Goal: Information Seeking & Learning: Learn about a topic

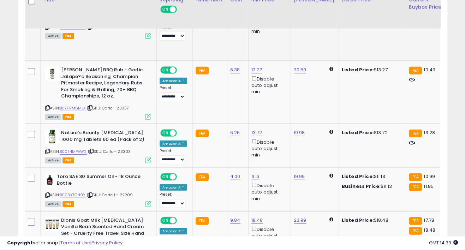
scroll to position [1286, 0]
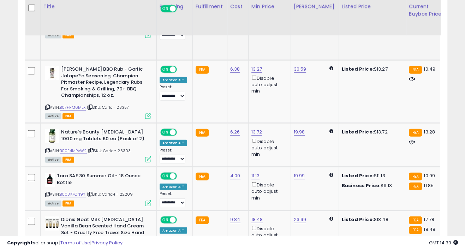
click at [47, 28] on icon at bounding box center [47, 26] width 5 height 4
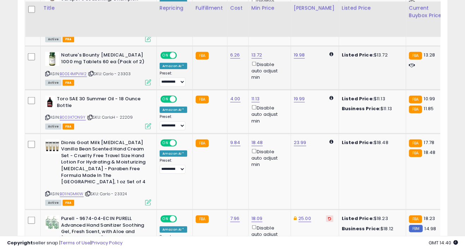
scroll to position [1365, 0]
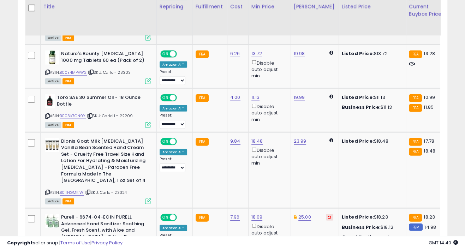
click at [47, 31] on icon at bounding box center [47, 29] width 5 height 4
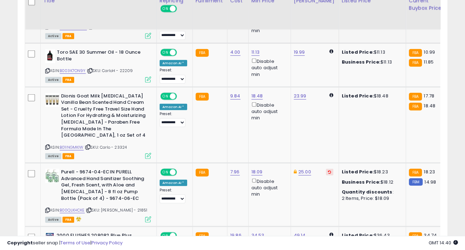
scroll to position [1404, 0]
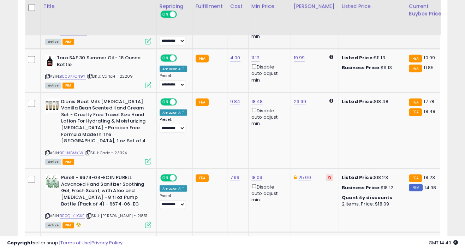
click at [47, 35] on icon at bounding box center [47, 33] width 5 height 4
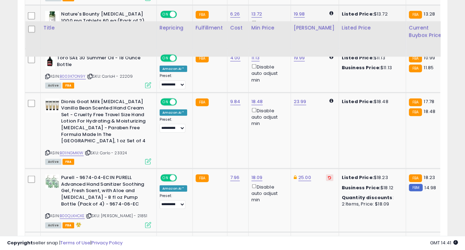
scroll to position [1443, 0]
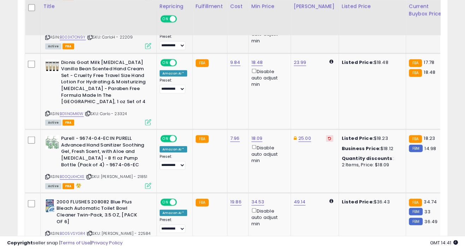
click at [47, 39] on icon at bounding box center [47, 37] width 5 height 4
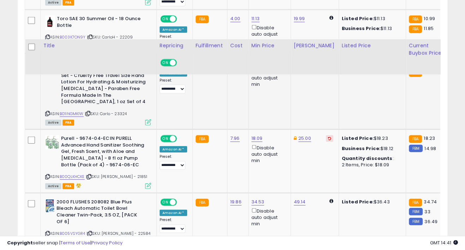
scroll to position [1482, 0]
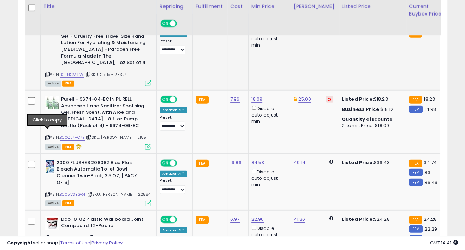
click at [47, 76] on icon at bounding box center [47, 74] width 5 height 4
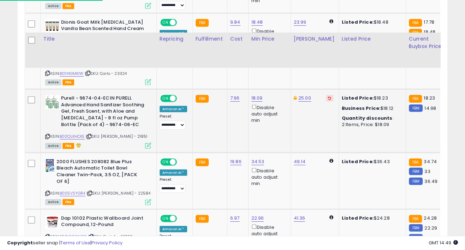
scroll to position [1561, 0]
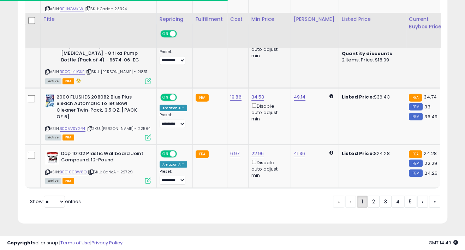
click at [47, 74] on icon at bounding box center [47, 72] width 5 height 4
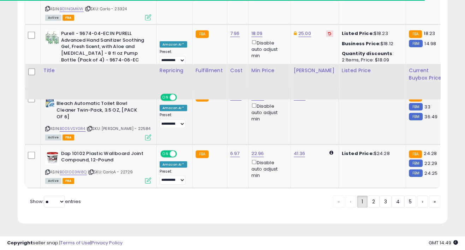
scroll to position [1612, 0]
click at [48, 127] on icon at bounding box center [47, 129] width 5 height 4
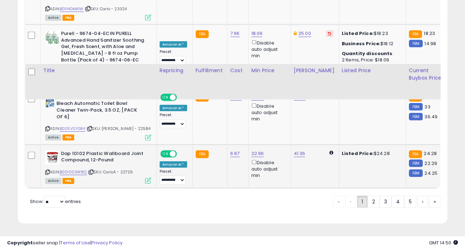
click at [48, 170] on icon at bounding box center [47, 172] width 5 height 4
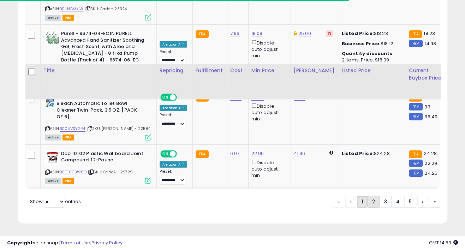
drag, startPoint x: 372, startPoint y: 203, endPoint x: 369, endPoint y: 197, distance: 7.6
click at [372, 203] on link "2" at bounding box center [373, 202] width 12 height 12
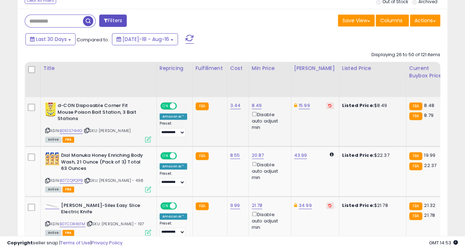
scroll to position [313, 0]
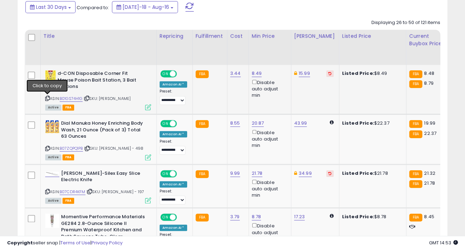
click at [48, 94] on div "ASIN: B01GS74H1G | SKU: [PERSON_NAME] Active FBA" at bounding box center [98, 89] width 106 height 39
click at [47, 98] on icon at bounding box center [47, 98] width 5 height 4
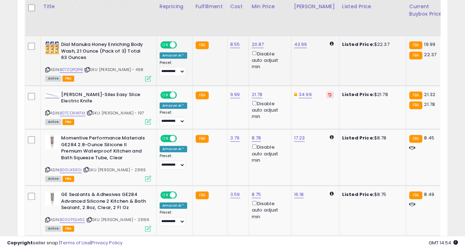
scroll to position [353, 0]
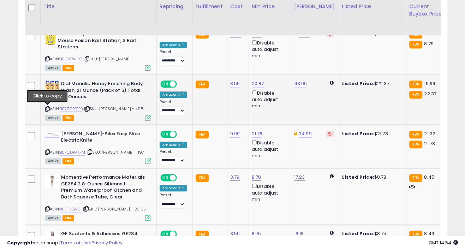
click at [48, 107] on icon at bounding box center [47, 109] width 5 height 4
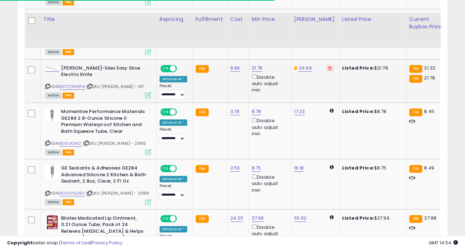
scroll to position [431, 0]
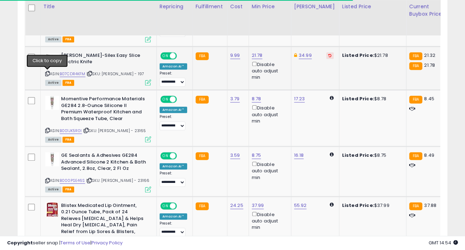
click at [48, 73] on icon at bounding box center [47, 74] width 5 height 4
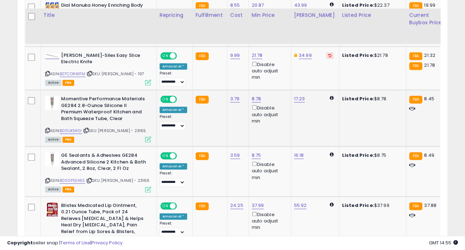
scroll to position [470, 0]
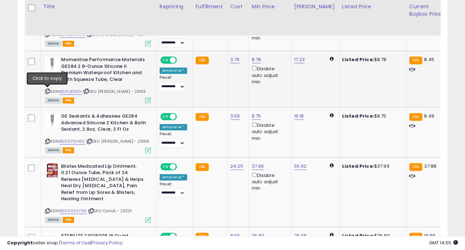
click at [47, 90] on icon at bounding box center [47, 91] width 5 height 4
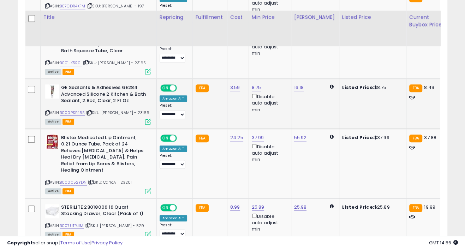
scroll to position [509, 0]
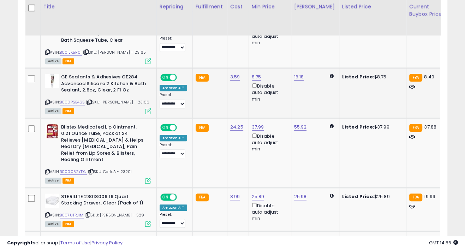
click at [47, 102] on icon at bounding box center [47, 102] width 5 height 4
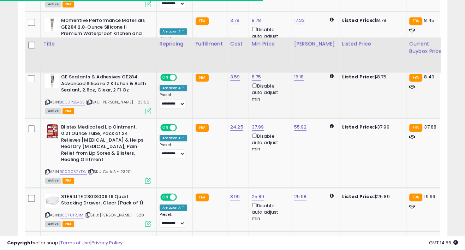
scroll to position [549, 0]
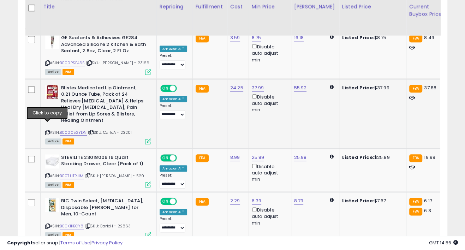
click at [47, 131] on icon at bounding box center [47, 133] width 5 height 4
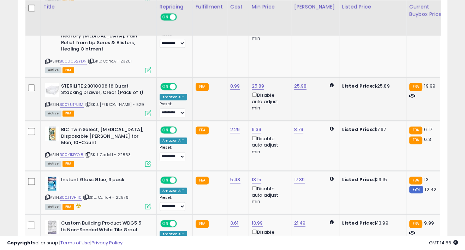
scroll to position [627, 0]
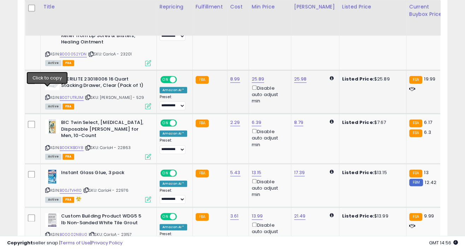
click at [48, 95] on icon at bounding box center [47, 97] width 5 height 4
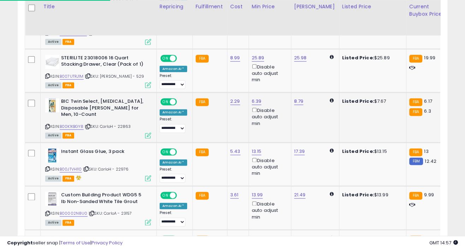
scroll to position [706, 0]
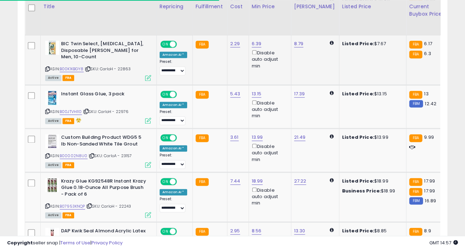
click at [46, 71] on icon at bounding box center [47, 69] width 5 height 4
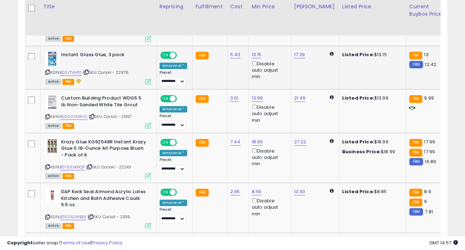
click at [47, 74] on icon at bounding box center [47, 72] width 5 height 4
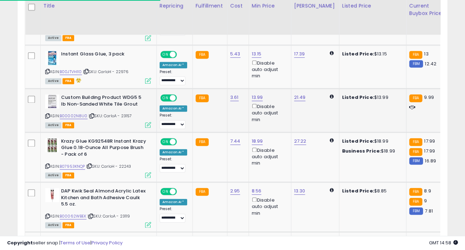
scroll to position [784, 0]
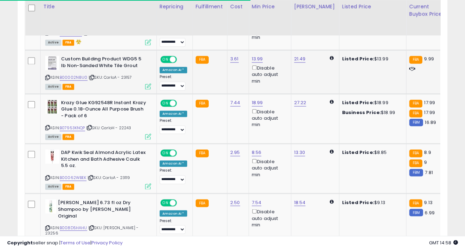
click at [48, 79] on icon at bounding box center [47, 78] width 5 height 4
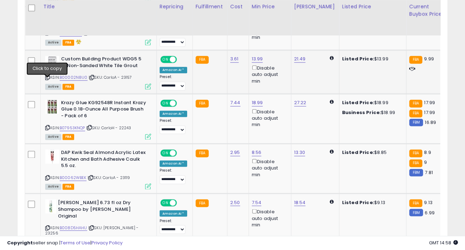
click at [47, 79] on icon at bounding box center [47, 78] width 5 height 4
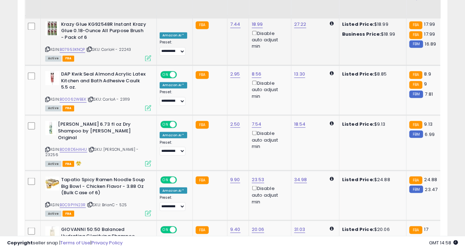
scroll to position [823, 0]
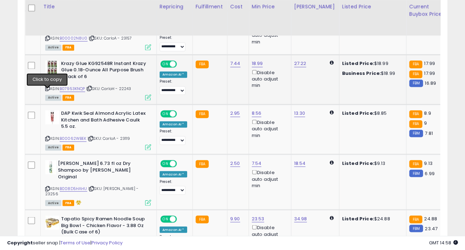
click at [47, 90] on icon at bounding box center [47, 88] width 5 height 4
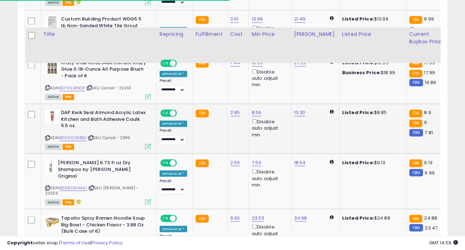
scroll to position [862, 0]
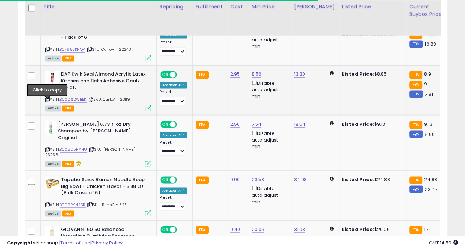
click at [48, 101] on icon at bounding box center [47, 99] width 5 height 4
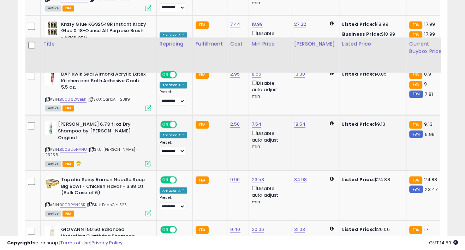
scroll to position [901, 0]
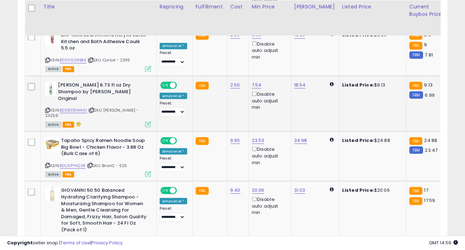
click at [47, 108] on icon at bounding box center [47, 110] width 5 height 4
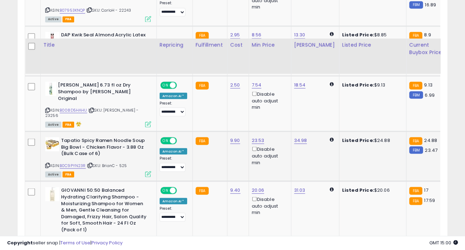
scroll to position [980, 0]
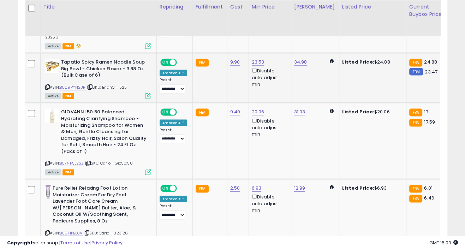
click at [48, 85] on icon at bounding box center [47, 87] width 5 height 4
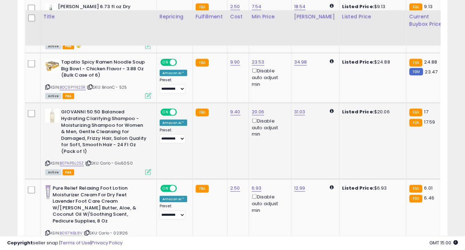
scroll to position [1019, 0]
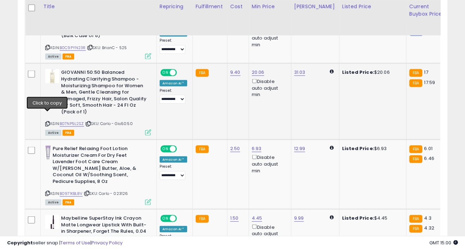
click at [48, 122] on icon at bounding box center [47, 124] width 5 height 4
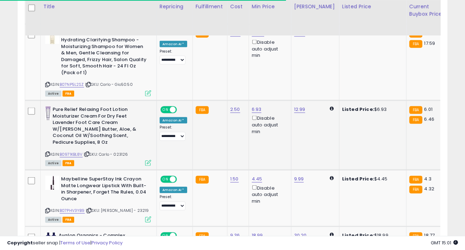
scroll to position [1059, 0]
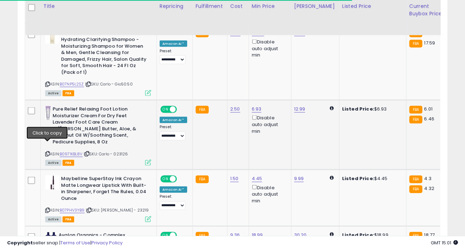
click at [47, 152] on icon at bounding box center [47, 154] width 5 height 4
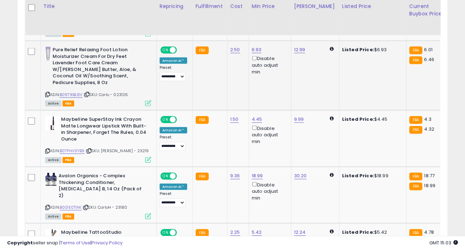
scroll to position [1137, 0]
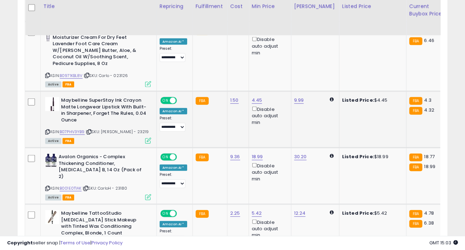
click at [48, 130] on icon at bounding box center [47, 132] width 5 height 4
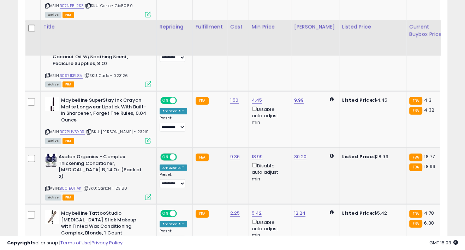
scroll to position [1215, 0]
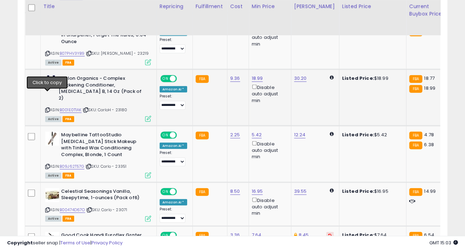
click at [46, 108] on icon at bounding box center [47, 110] width 5 height 4
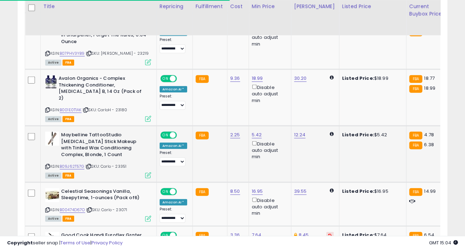
scroll to position [1254, 0]
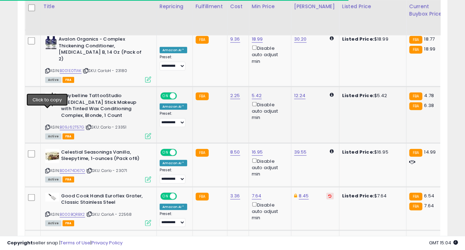
click at [46, 125] on icon at bounding box center [47, 127] width 5 height 4
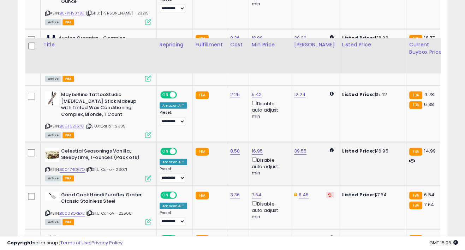
scroll to position [1294, 0]
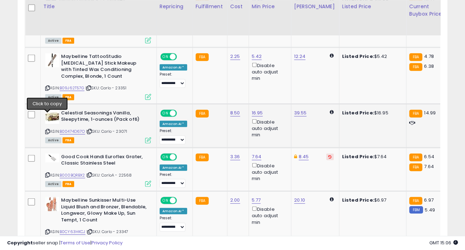
click at [48, 130] on icon at bounding box center [47, 132] width 5 height 4
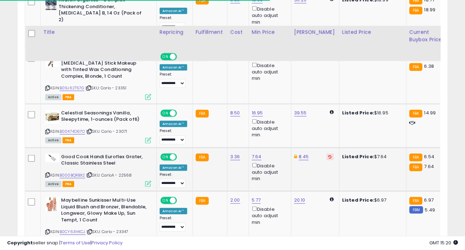
scroll to position [1333, 0]
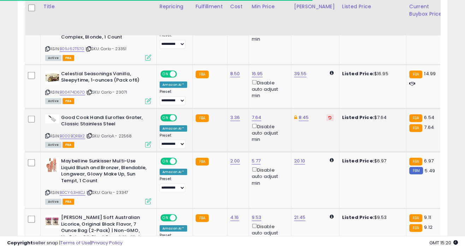
click at [47, 134] on icon at bounding box center [47, 136] width 5 height 4
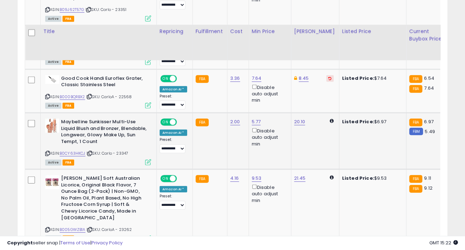
scroll to position [1412, 0]
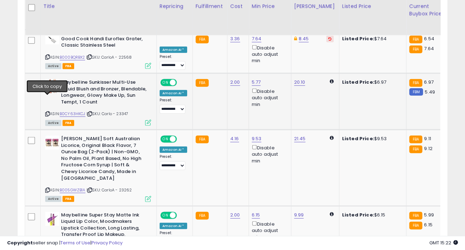
click at [46, 112] on icon at bounding box center [47, 114] width 5 height 4
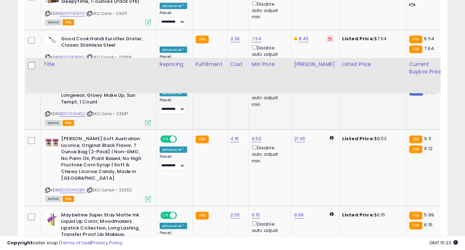
scroll to position [1490, 0]
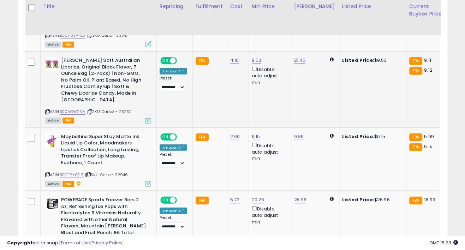
click at [47, 110] on icon at bounding box center [47, 112] width 5 height 4
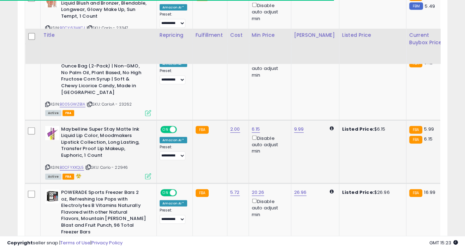
scroll to position [1529, 0]
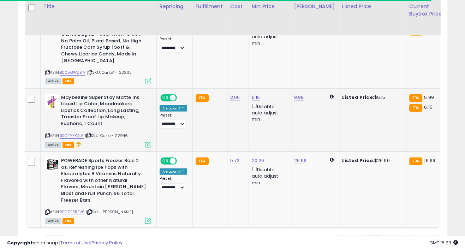
click at [46, 133] on icon at bounding box center [47, 135] width 5 height 4
click at [48, 133] on icon at bounding box center [47, 135] width 5 height 4
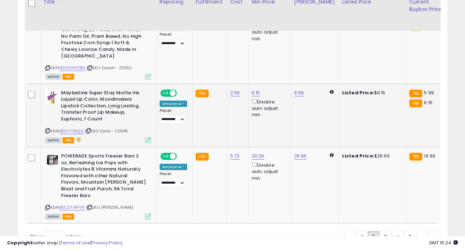
scroll to position [1547, 0]
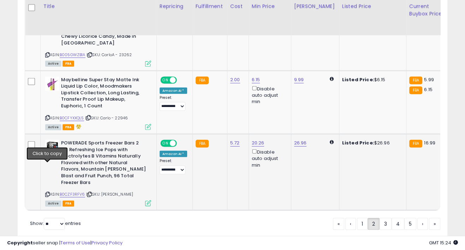
click at [48, 192] on icon at bounding box center [47, 194] width 5 height 4
click at [385, 218] on link "3" at bounding box center [385, 224] width 12 height 12
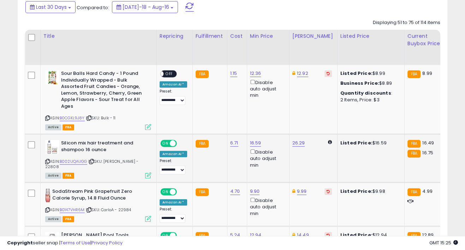
scroll to position [392, 0]
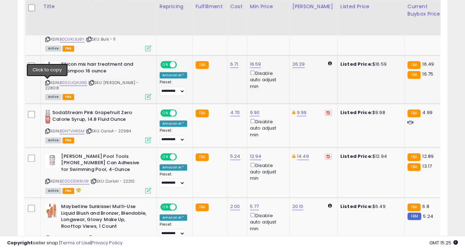
click at [47, 82] on icon at bounding box center [47, 83] width 5 height 4
click at [47, 129] on icon at bounding box center [47, 131] width 5 height 4
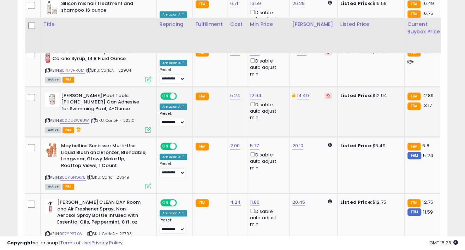
scroll to position [470, 0]
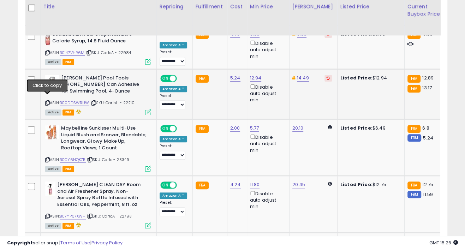
click at [47, 101] on icon at bounding box center [47, 103] width 5 height 4
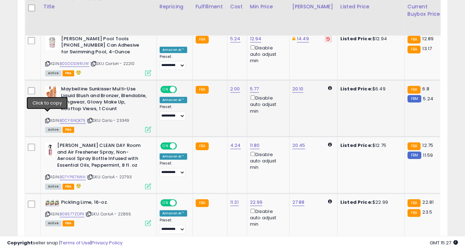
click at [48, 119] on icon at bounding box center [47, 121] width 5 height 4
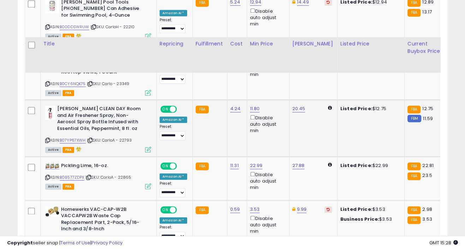
scroll to position [588, 0]
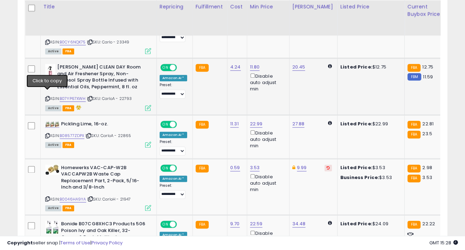
click at [47, 97] on icon at bounding box center [47, 99] width 5 height 4
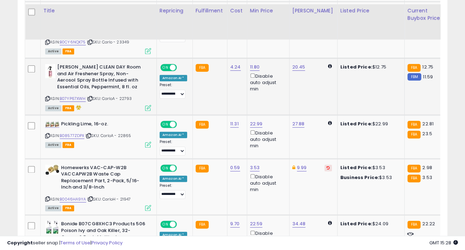
scroll to position [627, 0]
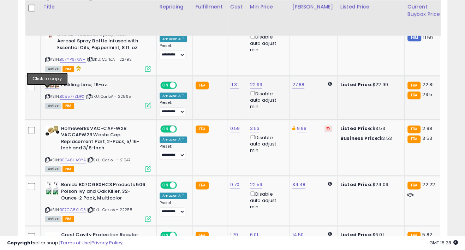
click at [47, 95] on icon at bounding box center [47, 97] width 5 height 4
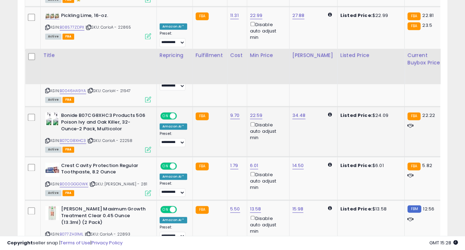
scroll to position [745, 0]
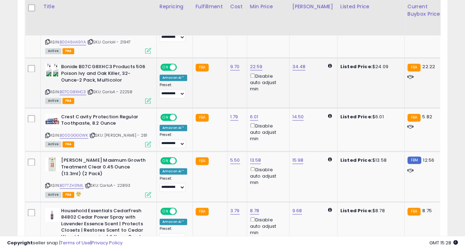
click at [47, 90] on icon at bounding box center [47, 92] width 5 height 4
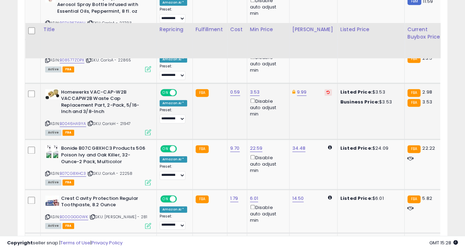
scroll to position [706, 0]
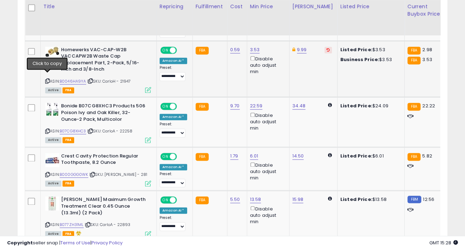
click at [48, 79] on icon at bounding box center [47, 81] width 5 height 4
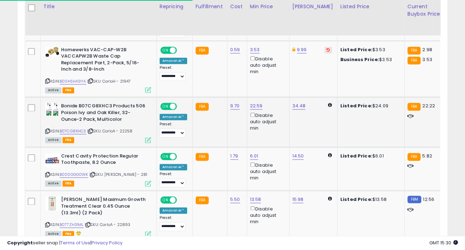
click at [46, 129] on icon at bounding box center [47, 131] width 5 height 4
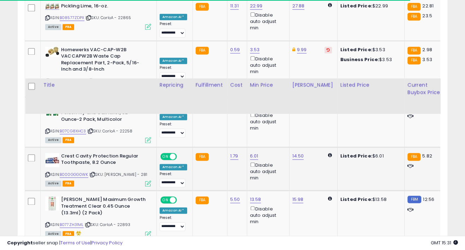
scroll to position [784, 0]
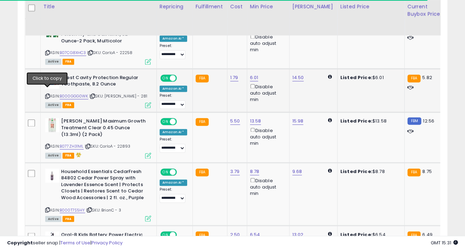
click at [47, 94] on icon at bounding box center [47, 96] width 5 height 4
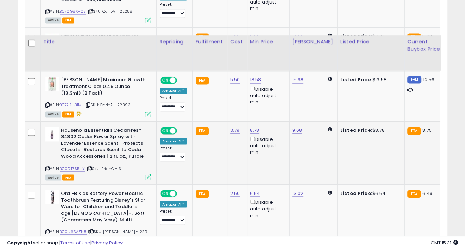
scroll to position [862, 0]
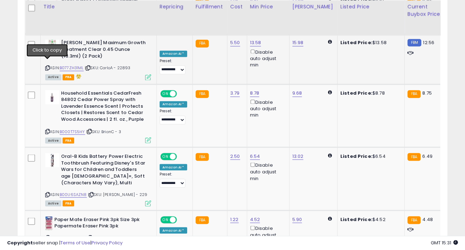
click at [47, 66] on icon at bounding box center [47, 68] width 5 height 4
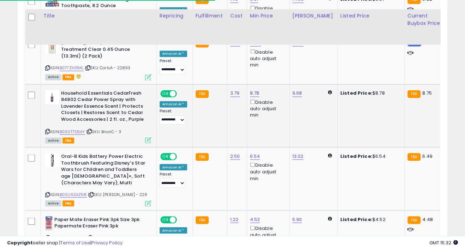
scroll to position [901, 0]
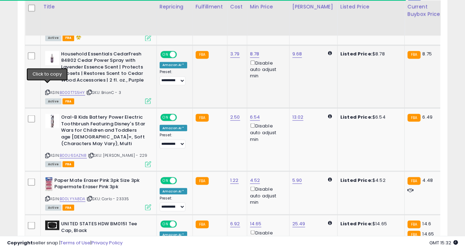
click at [47, 90] on icon at bounding box center [47, 92] width 5 height 4
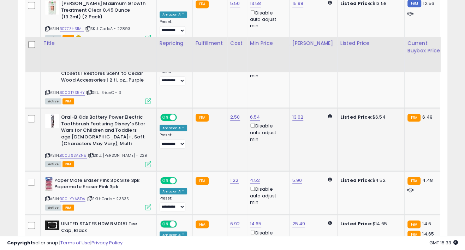
scroll to position [941, 0]
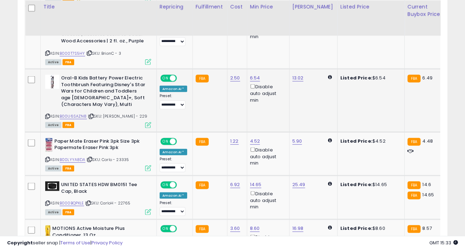
click at [47, 114] on icon at bounding box center [47, 116] width 5 height 4
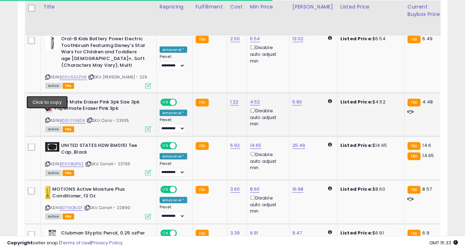
click at [48, 118] on icon at bounding box center [47, 120] width 5 height 4
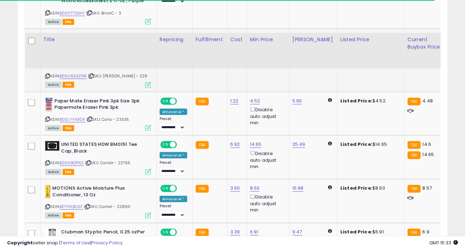
scroll to position [1059, 0]
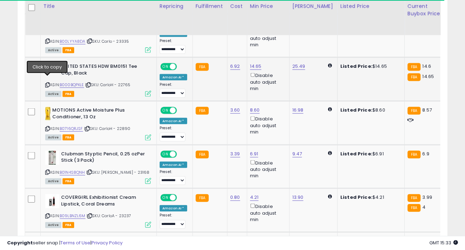
click at [47, 83] on icon at bounding box center [47, 85] width 5 height 4
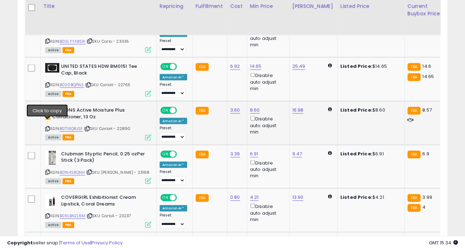
click at [49, 127] on icon at bounding box center [47, 129] width 5 height 4
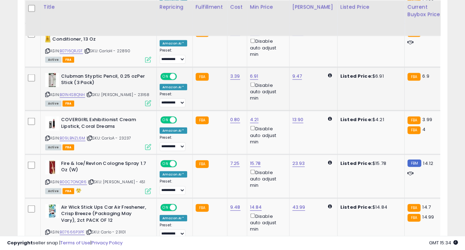
scroll to position [1137, 0]
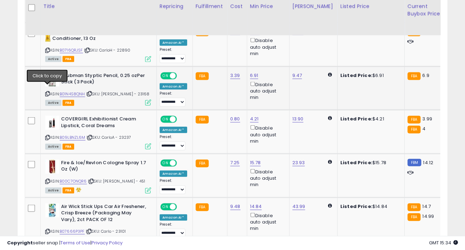
click at [47, 92] on icon at bounding box center [47, 94] width 5 height 4
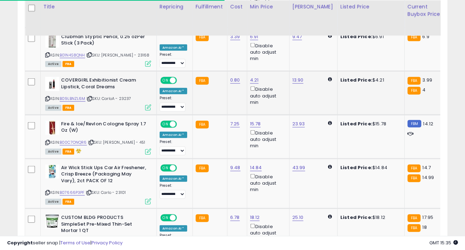
scroll to position [1176, 0]
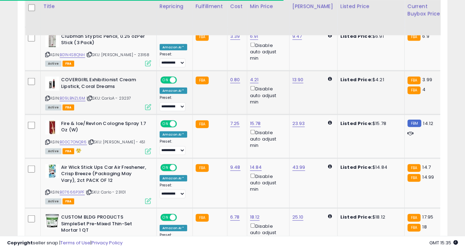
click at [46, 96] on icon at bounding box center [47, 98] width 5 height 4
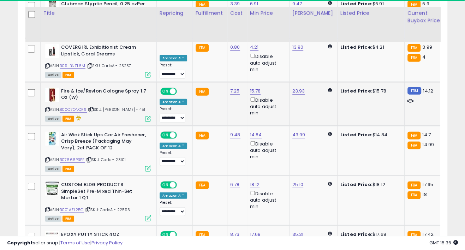
scroll to position [1215, 0]
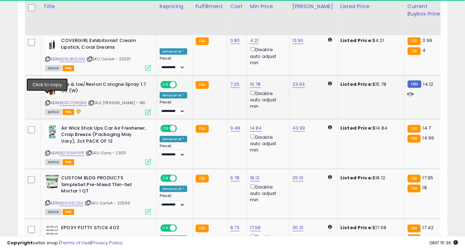
click at [47, 101] on icon at bounding box center [47, 103] width 5 height 4
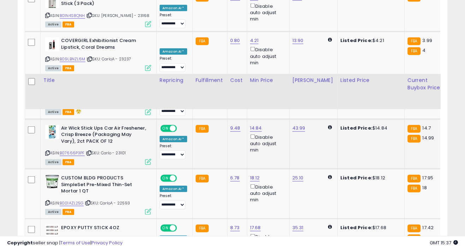
scroll to position [1294, 0]
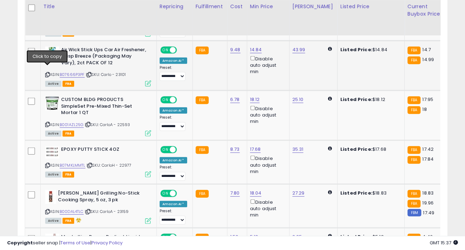
click at [47, 73] on icon at bounding box center [47, 75] width 5 height 4
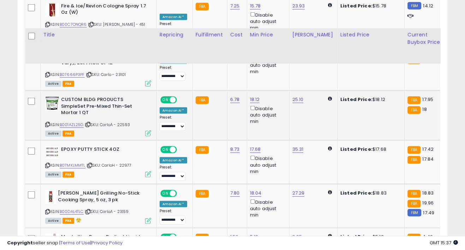
scroll to position [1333, 0]
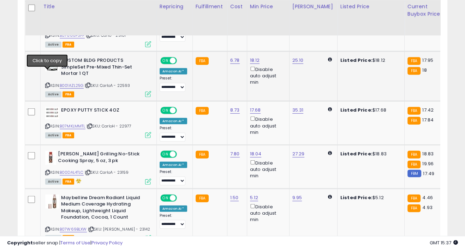
click at [48, 83] on icon at bounding box center [47, 85] width 5 height 4
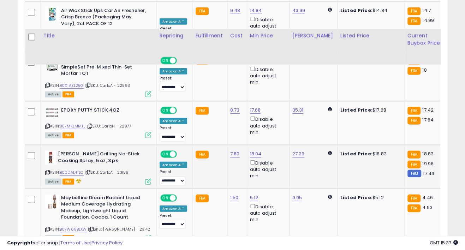
scroll to position [1372, 0]
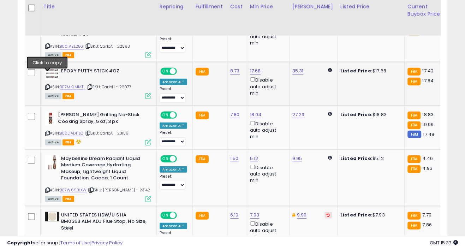
click at [47, 85] on icon at bounding box center [47, 87] width 5 height 4
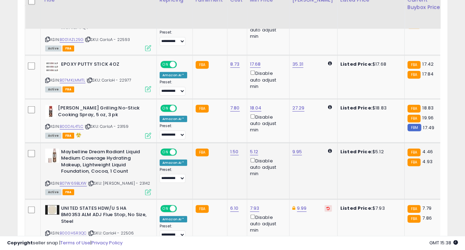
scroll to position [1412, 0]
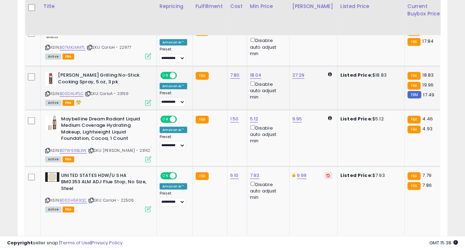
click at [48, 92] on icon at bounding box center [47, 94] width 5 height 4
click at [48, 149] on icon at bounding box center [47, 151] width 5 height 4
click at [48, 198] on icon at bounding box center [47, 200] width 5 height 4
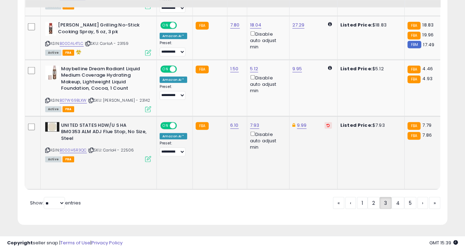
scroll to position [1464, 0]
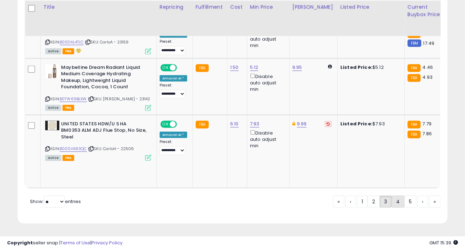
click at [395, 203] on link "4" at bounding box center [397, 202] width 13 height 12
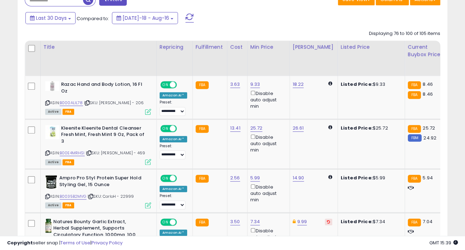
scroll to position [313, 0]
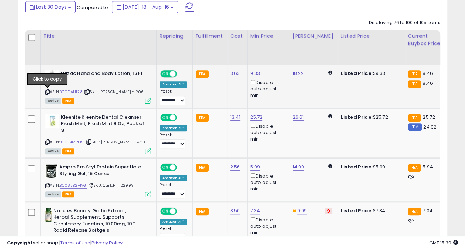
click at [47, 92] on icon at bounding box center [47, 92] width 5 height 4
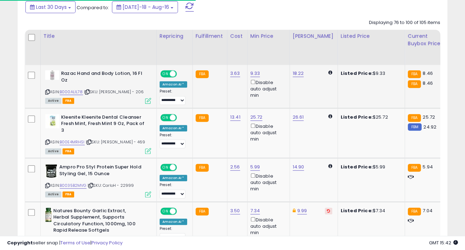
scroll to position [353, 0]
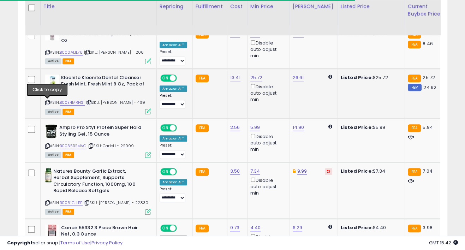
click at [48, 103] on icon at bounding box center [47, 103] width 5 height 4
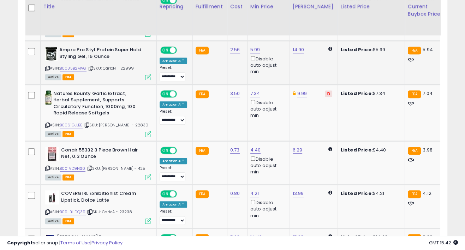
scroll to position [431, 0]
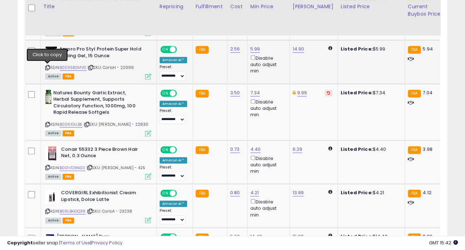
click at [46, 66] on icon at bounding box center [47, 68] width 5 height 4
click at [47, 123] on icon at bounding box center [47, 124] width 5 height 4
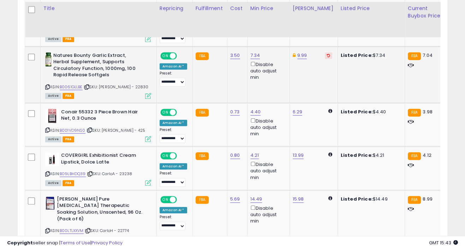
scroll to position [470, 0]
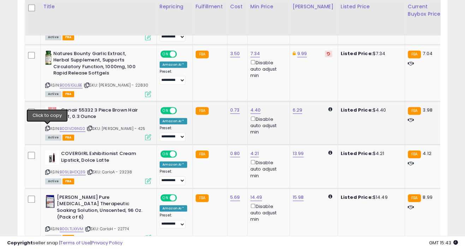
click at [48, 127] on icon at bounding box center [47, 128] width 5 height 4
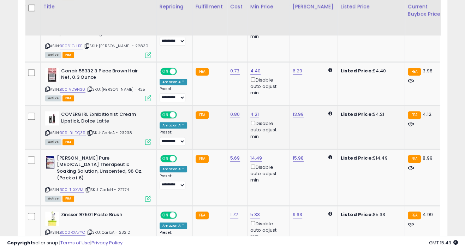
click at [48, 133] on icon at bounding box center [47, 133] width 5 height 4
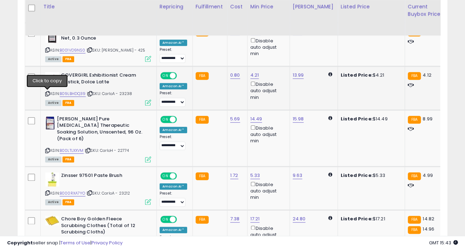
click at [48, 94] on icon at bounding box center [47, 94] width 5 height 4
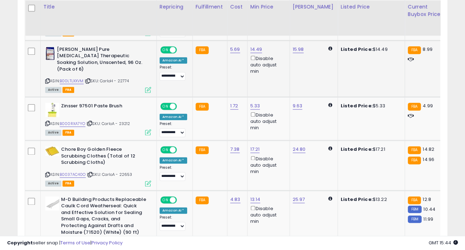
scroll to position [627, 0]
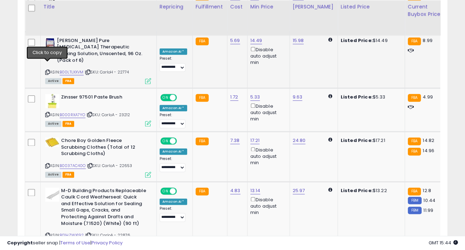
click at [47, 70] on icon at bounding box center [47, 72] width 5 height 4
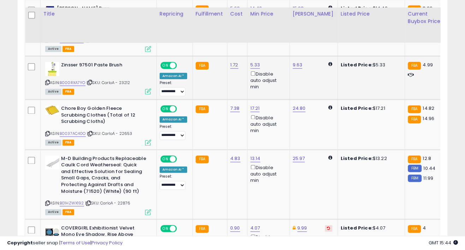
scroll to position [666, 0]
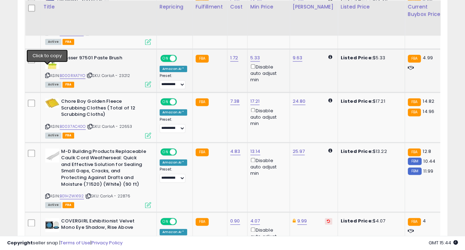
click at [47, 73] on icon at bounding box center [47, 75] width 5 height 4
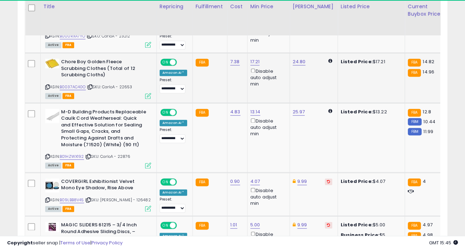
click at [47, 85] on icon at bounding box center [47, 87] width 5 height 4
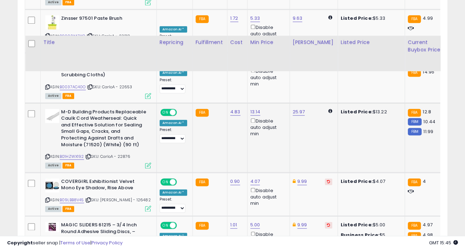
scroll to position [745, 0]
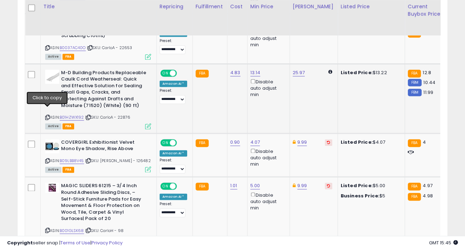
click at [47, 115] on icon at bounding box center [47, 117] width 5 height 4
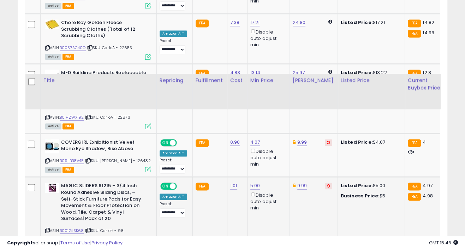
scroll to position [823, 0]
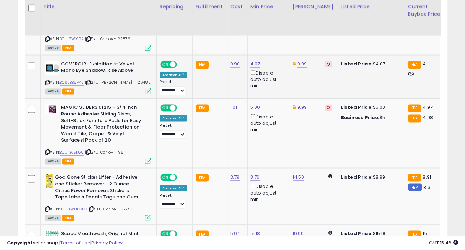
click at [47, 80] on icon at bounding box center [47, 82] width 5 height 4
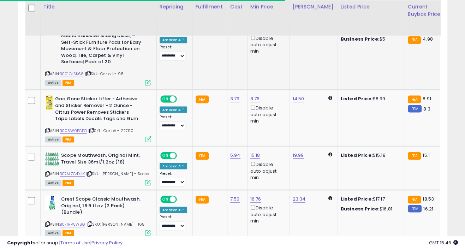
scroll to position [862, 0]
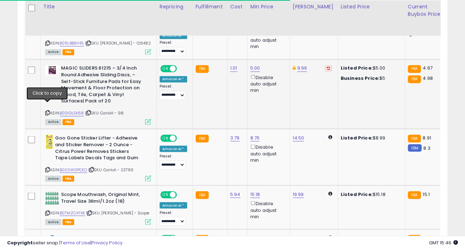
click at [48, 111] on icon at bounding box center [47, 113] width 5 height 4
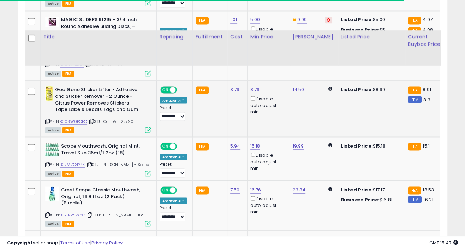
scroll to position [941, 0]
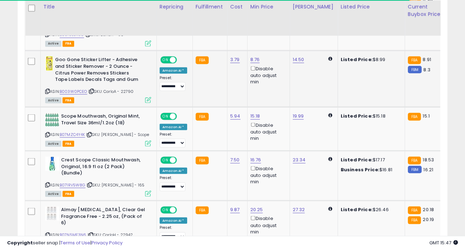
click at [47, 89] on icon at bounding box center [47, 91] width 5 height 4
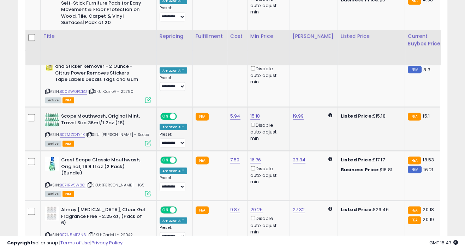
scroll to position [980, 0]
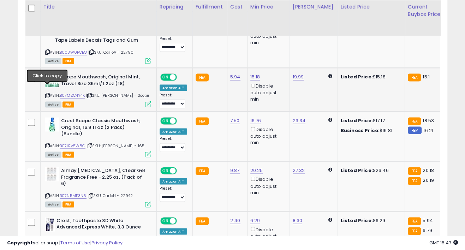
click at [47, 93] on icon at bounding box center [47, 95] width 5 height 4
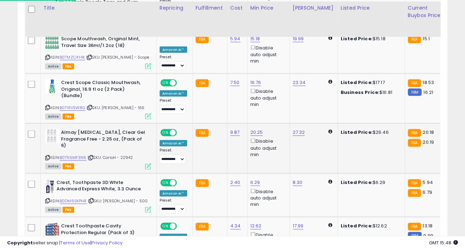
scroll to position [1019, 0]
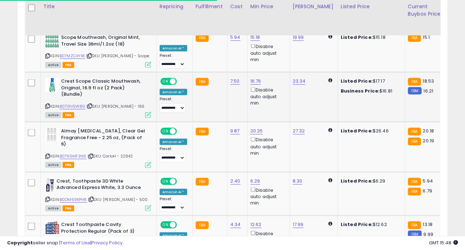
click at [46, 104] on icon at bounding box center [47, 106] width 5 height 4
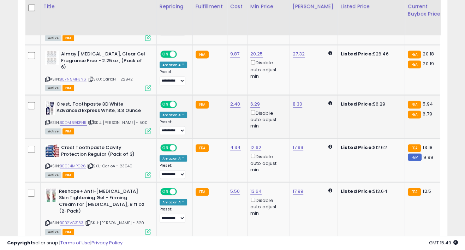
scroll to position [1098, 0]
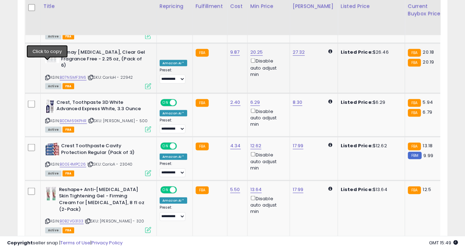
click at [47, 76] on icon at bounding box center [47, 78] width 5 height 4
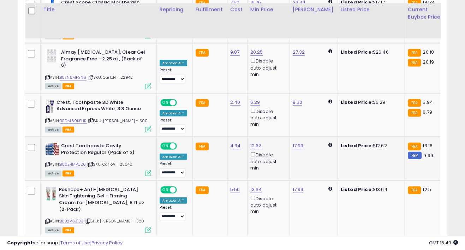
scroll to position [1137, 0]
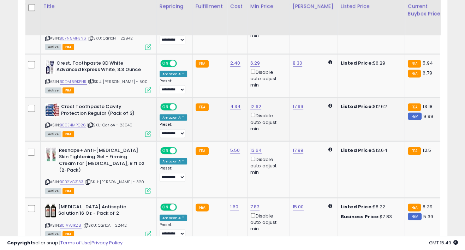
click at [47, 115] on div "ASIN: B00E4MPC26 | SKU: CarloA - 23040 Active FBA" at bounding box center [98, 119] width 106 height 33
click at [47, 123] on icon at bounding box center [47, 125] width 5 height 4
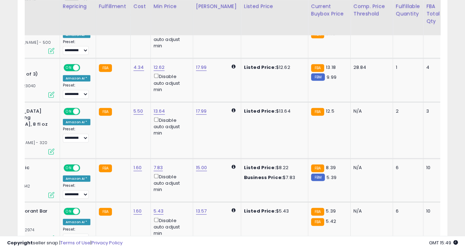
scroll to position [0, 0]
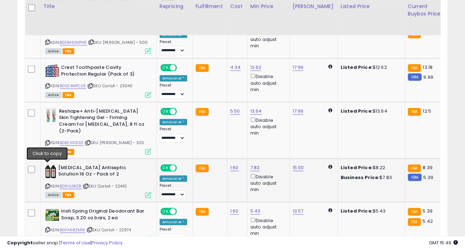
click at [48, 184] on icon at bounding box center [47, 186] width 5 height 4
